Goal: Navigation & Orientation: Find specific page/section

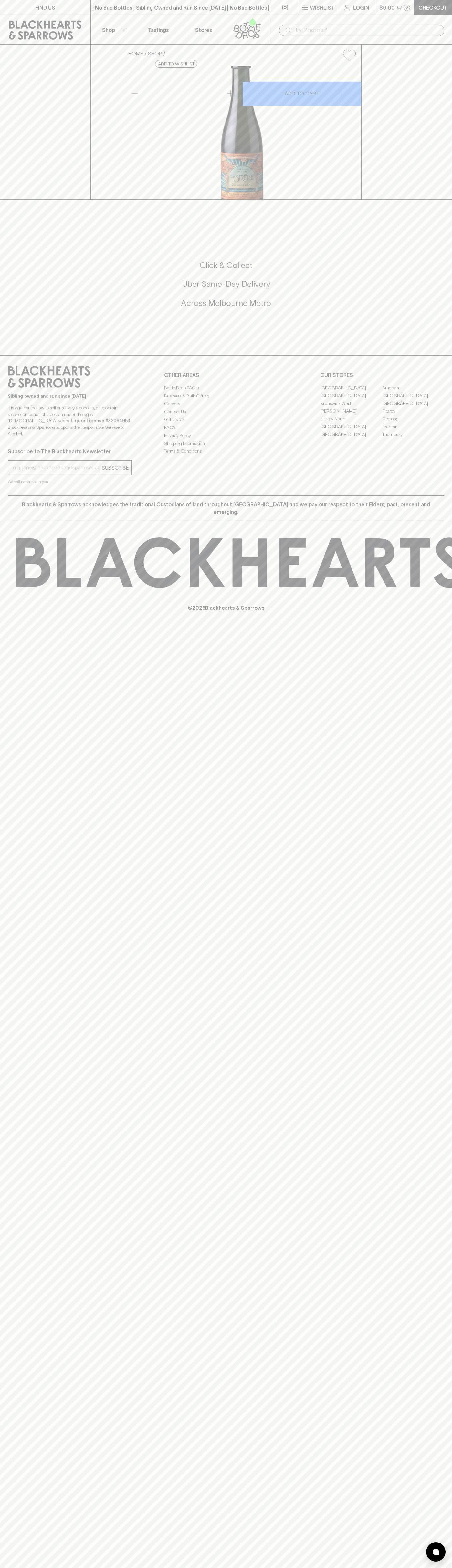
click at [20, 31] on icon at bounding box center [45, 30] width 81 height 19
click at [316, 1567] on html "FIND US | No Bad Bottles | Sibling Owned and Run Since [DATE] | No Bad Bottles …" at bounding box center [226, 784] width 452 height 1568
